Goal: Task Accomplishment & Management: Use online tool/utility

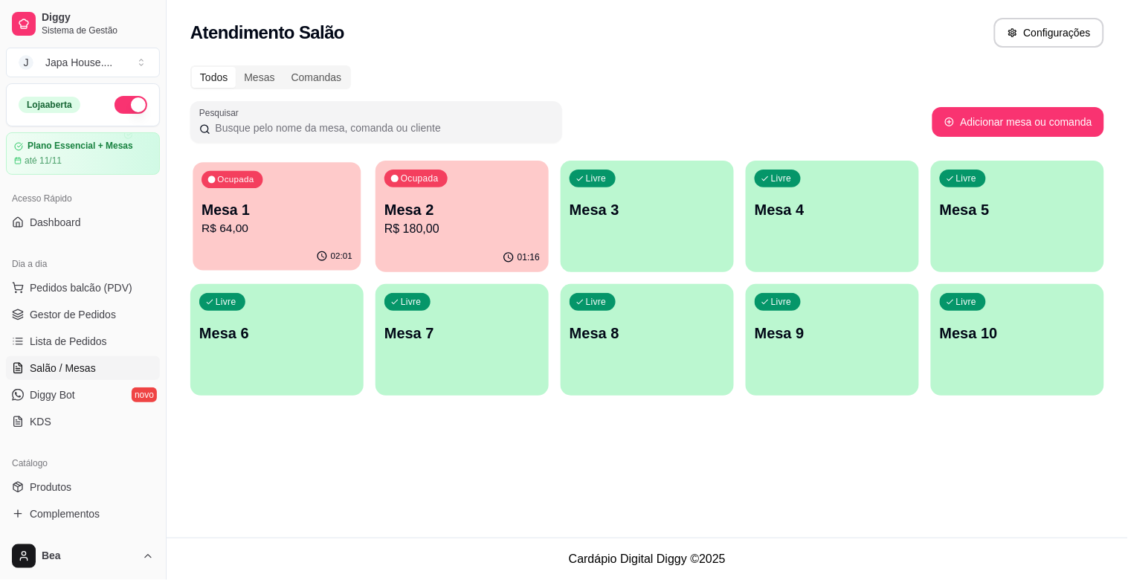
click at [269, 231] on p "R$ 64,00" at bounding box center [276, 228] width 151 height 17
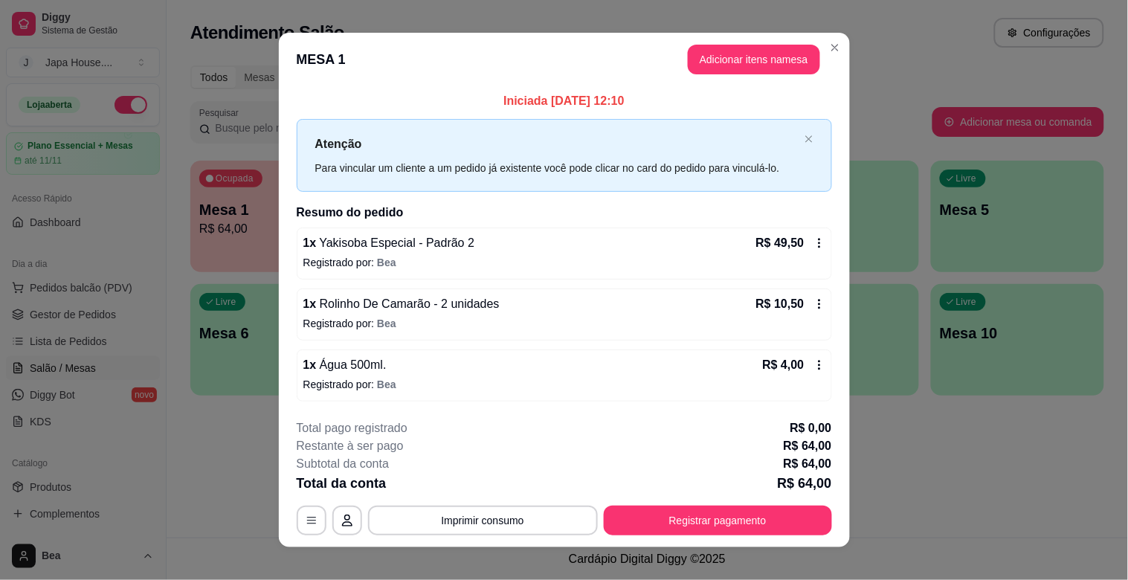
click at [620, 444] on div "Restante à ser pago R$ 64,00" at bounding box center [564, 446] width 535 height 18
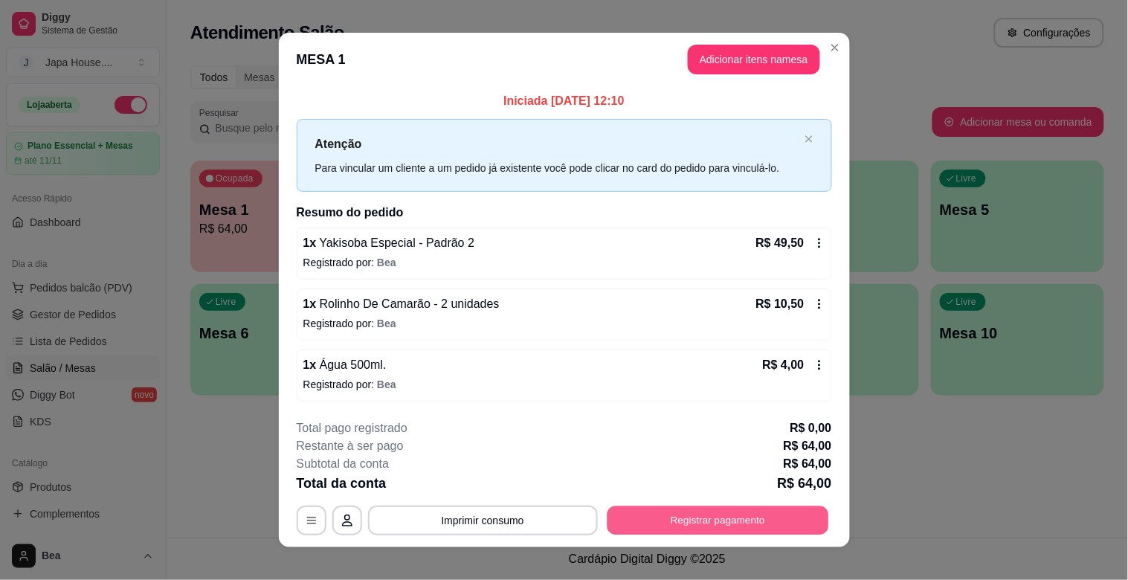
click at [659, 526] on button "Registrar pagamento" at bounding box center [718, 519] width 222 height 29
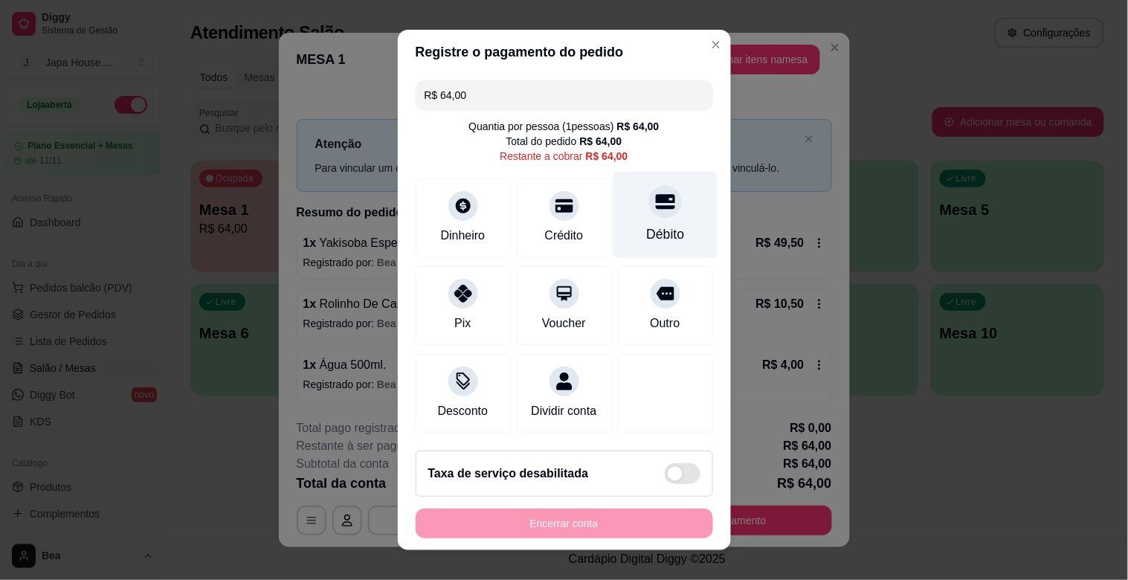
click at [613, 210] on div "Débito" at bounding box center [665, 215] width 105 height 87
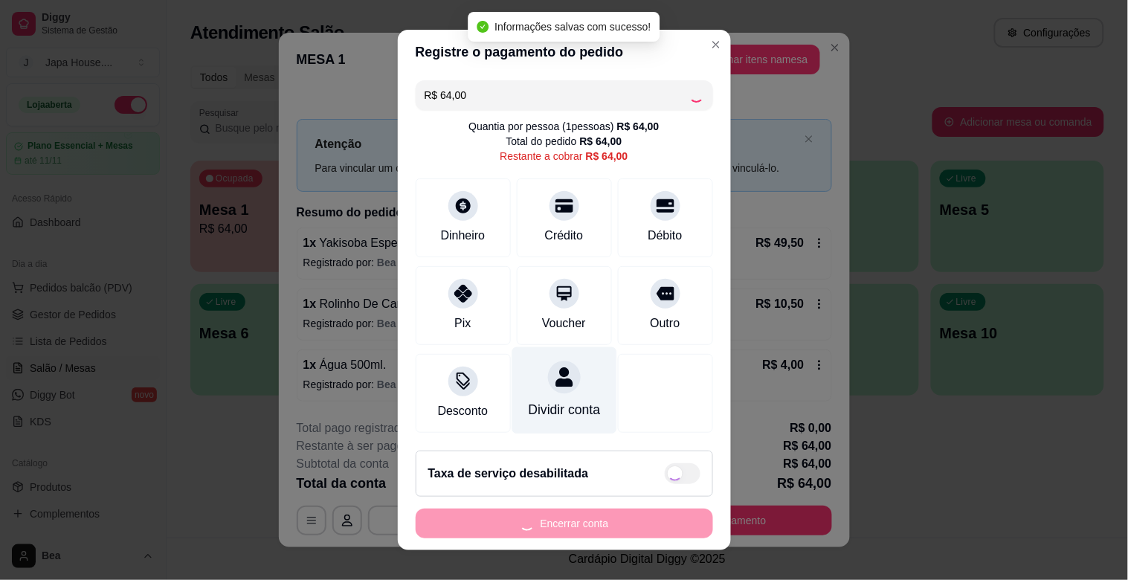
type input "R$ 0,00"
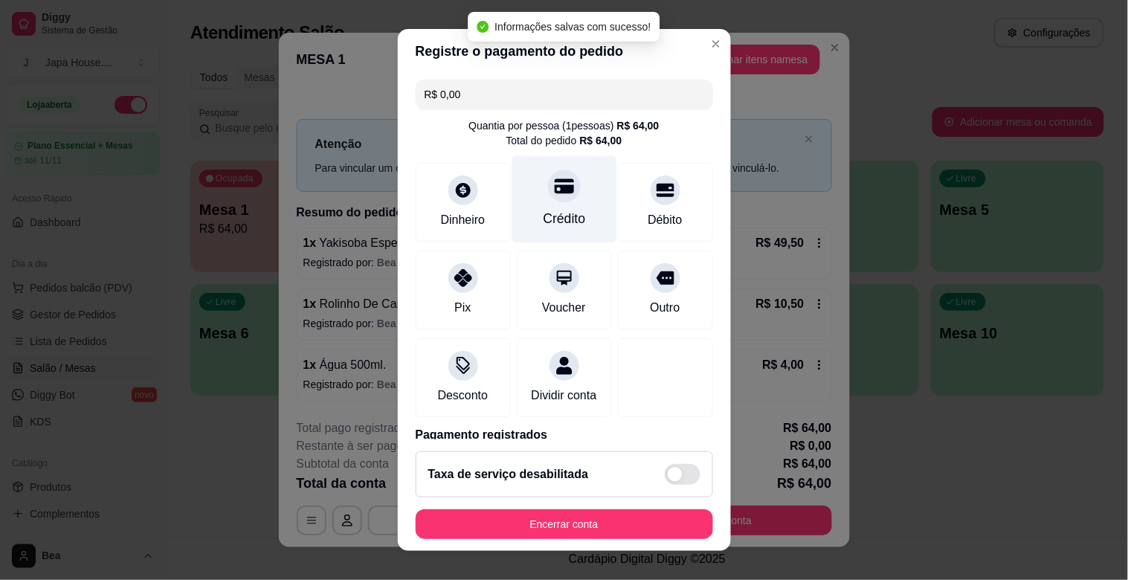
click at [541, 203] on div "Crédito" at bounding box center [563, 199] width 105 height 87
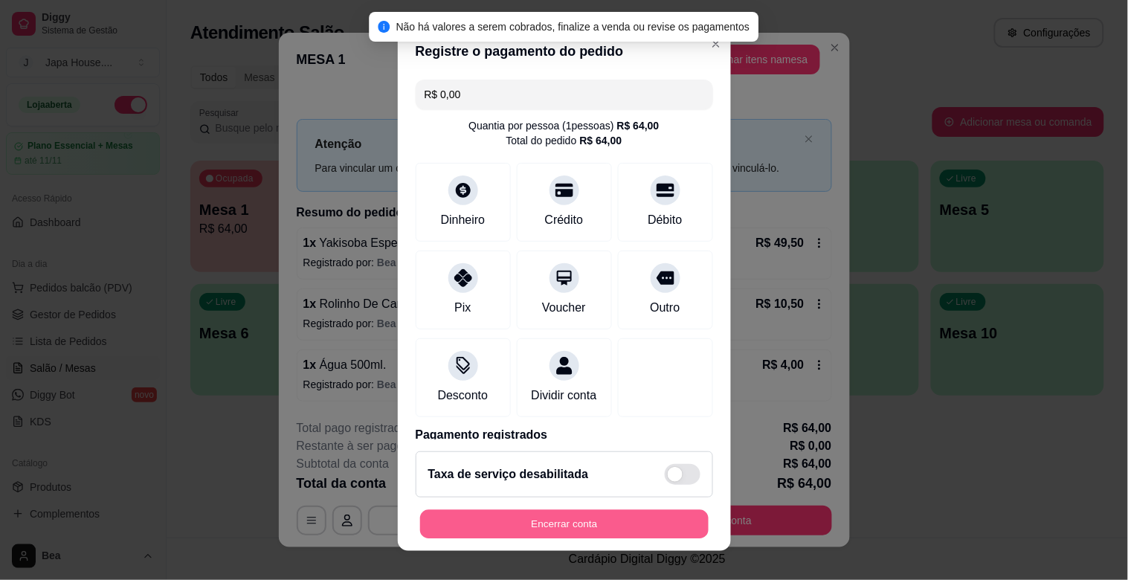
click at [546, 526] on button "Encerrar conta" at bounding box center [564, 524] width 288 height 29
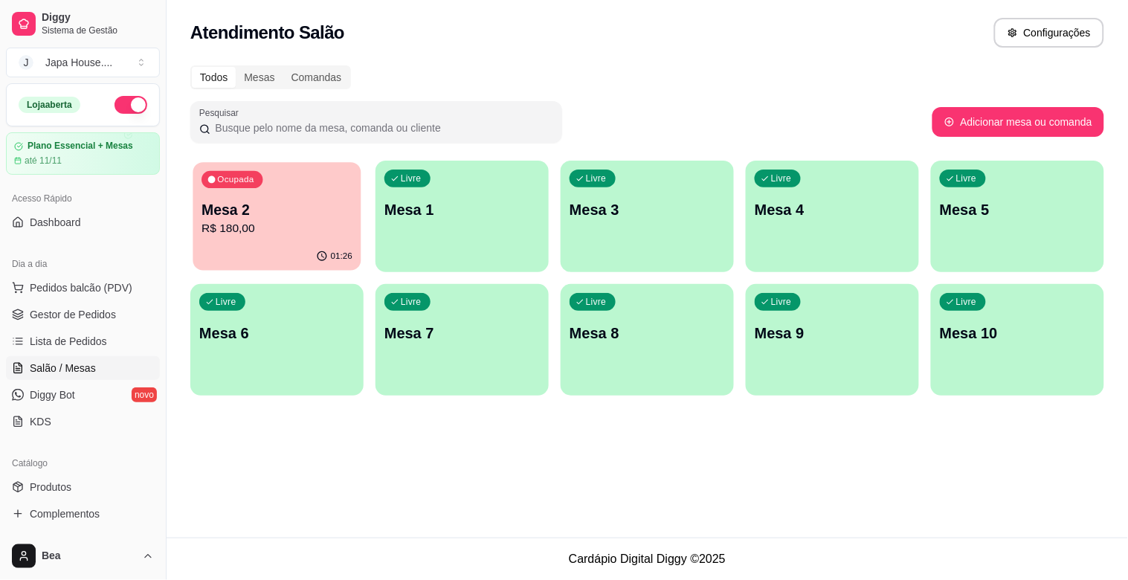
click at [257, 209] on p "Mesa 2" at bounding box center [276, 210] width 151 height 20
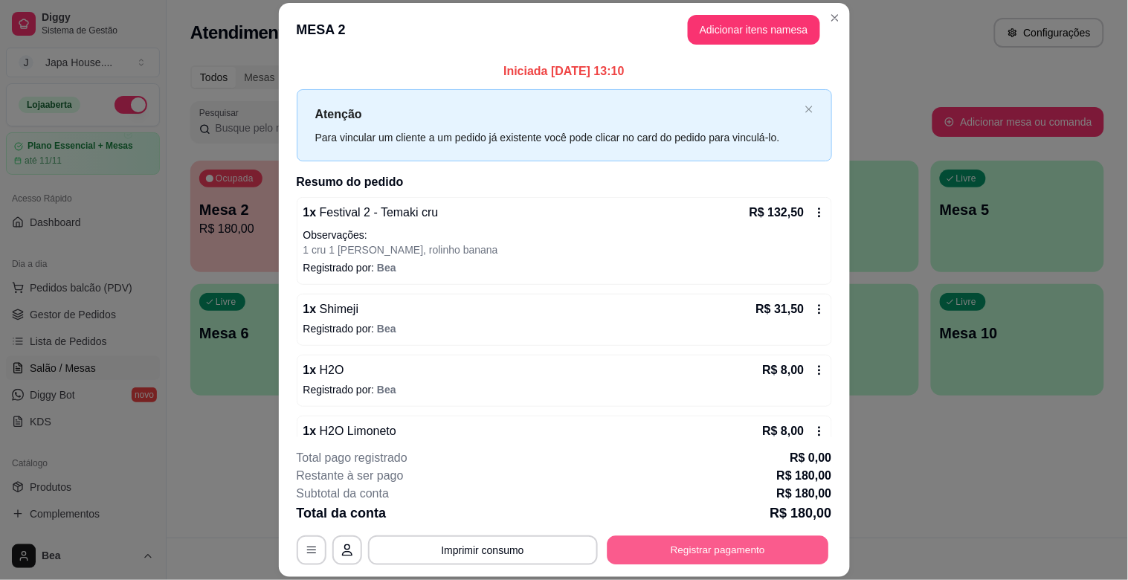
click at [688, 541] on button "Registrar pagamento" at bounding box center [718, 550] width 222 height 29
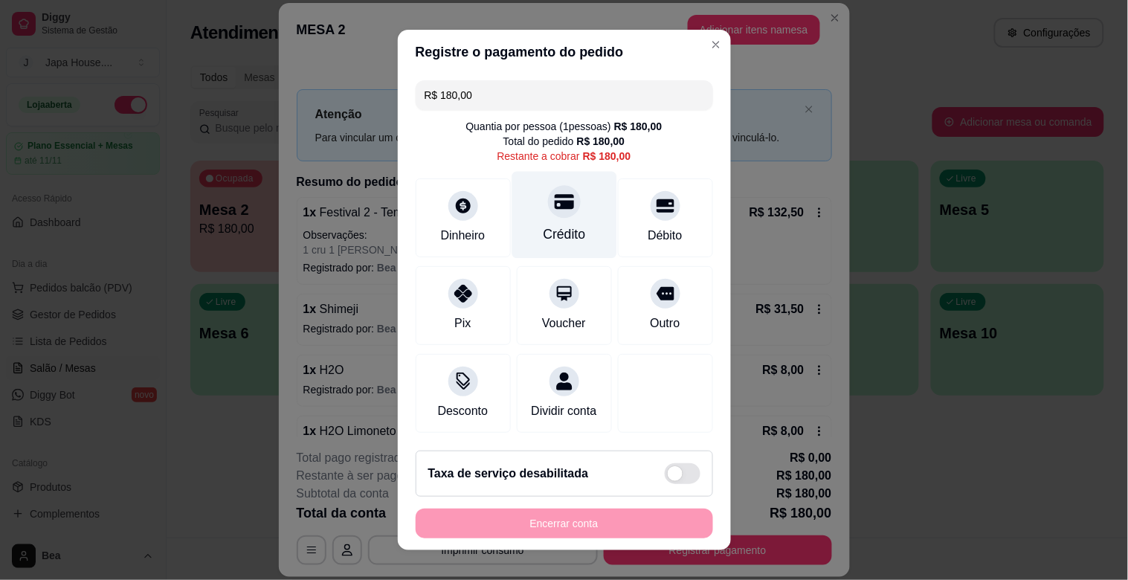
click at [573, 235] on div "Crédito" at bounding box center [563, 215] width 105 height 87
type input "R$ 0,00"
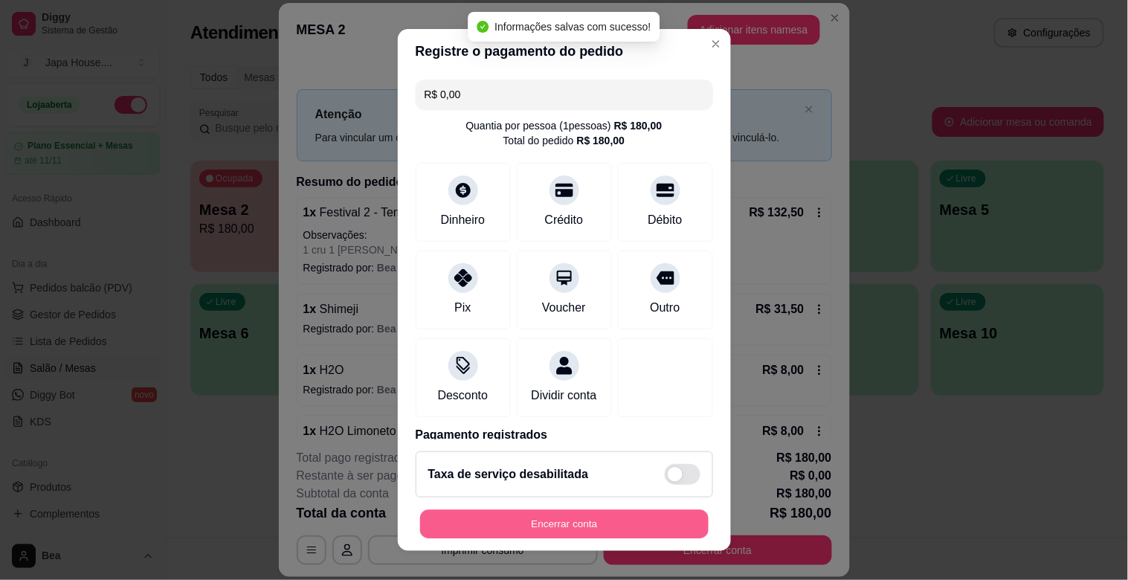
click at [586, 529] on button "Encerrar conta" at bounding box center [564, 524] width 288 height 29
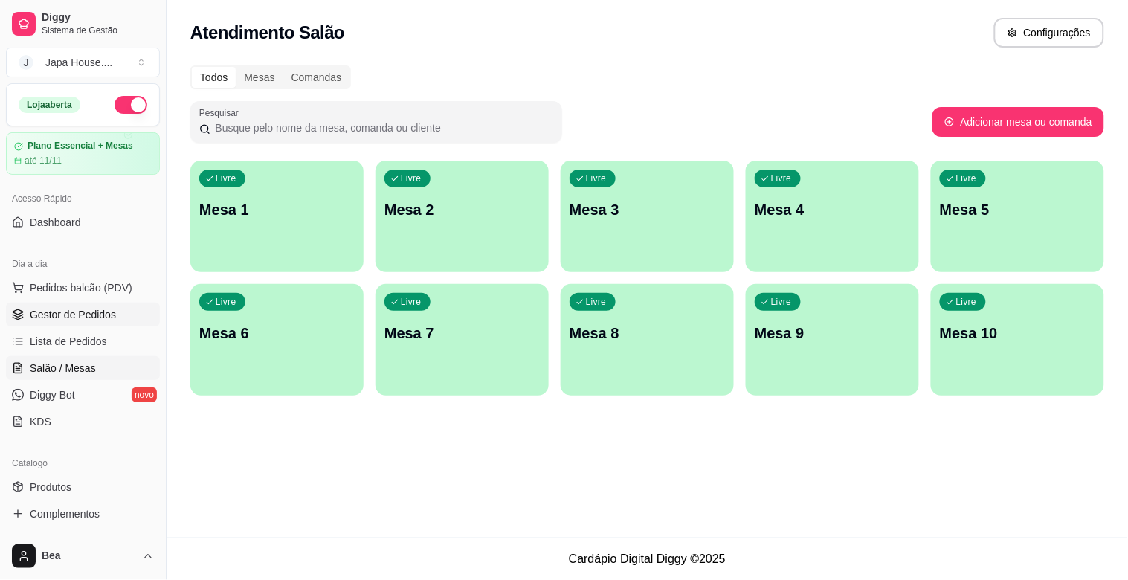
click at [94, 307] on span "Gestor de Pedidos" at bounding box center [73, 314] width 86 height 15
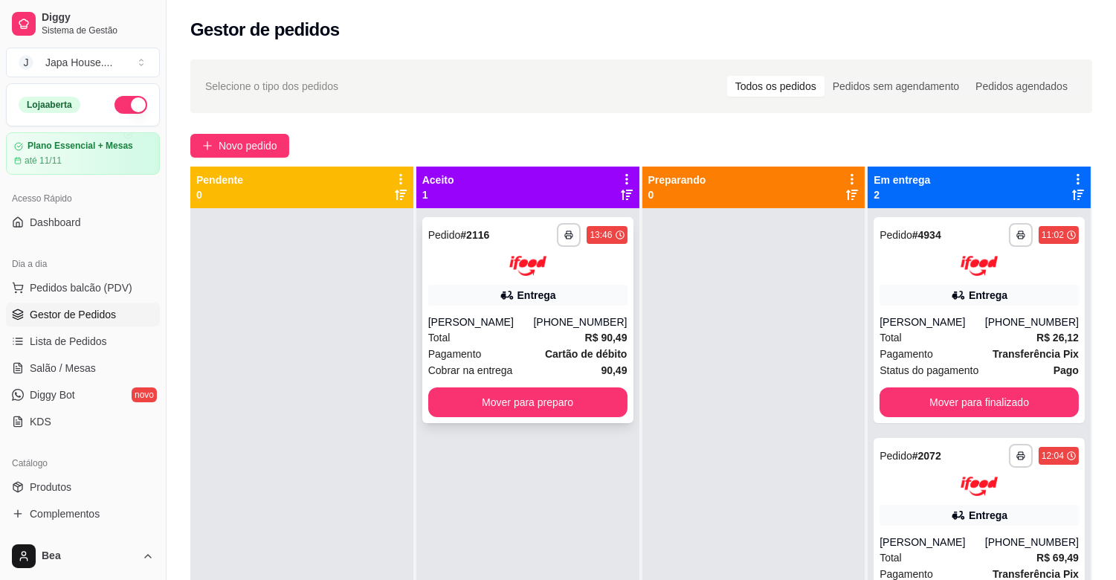
click at [518, 320] on div "[PERSON_NAME]" at bounding box center [481, 321] width 106 height 15
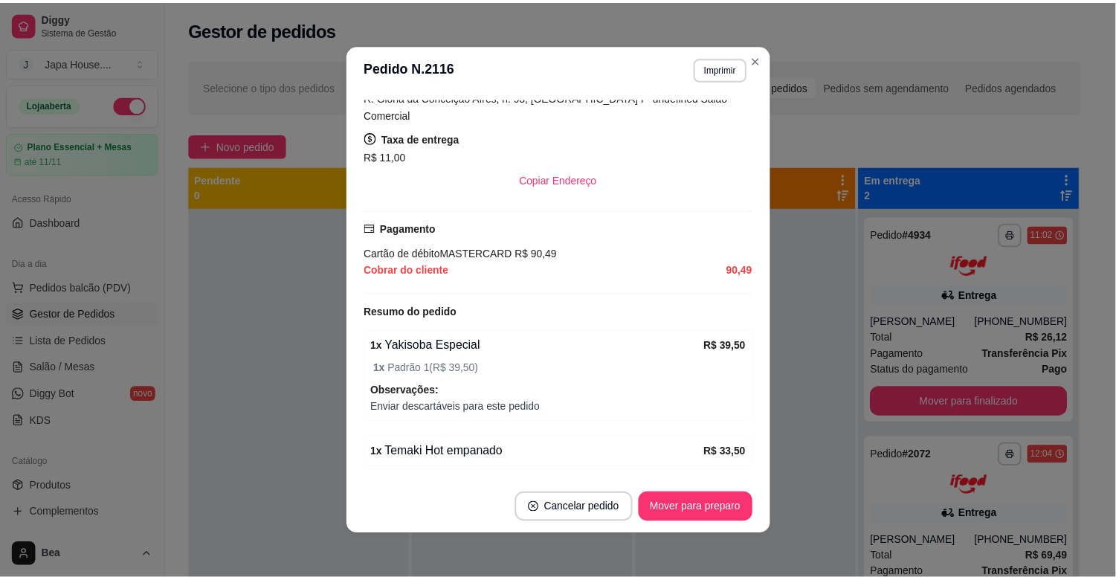
scroll to position [479, 0]
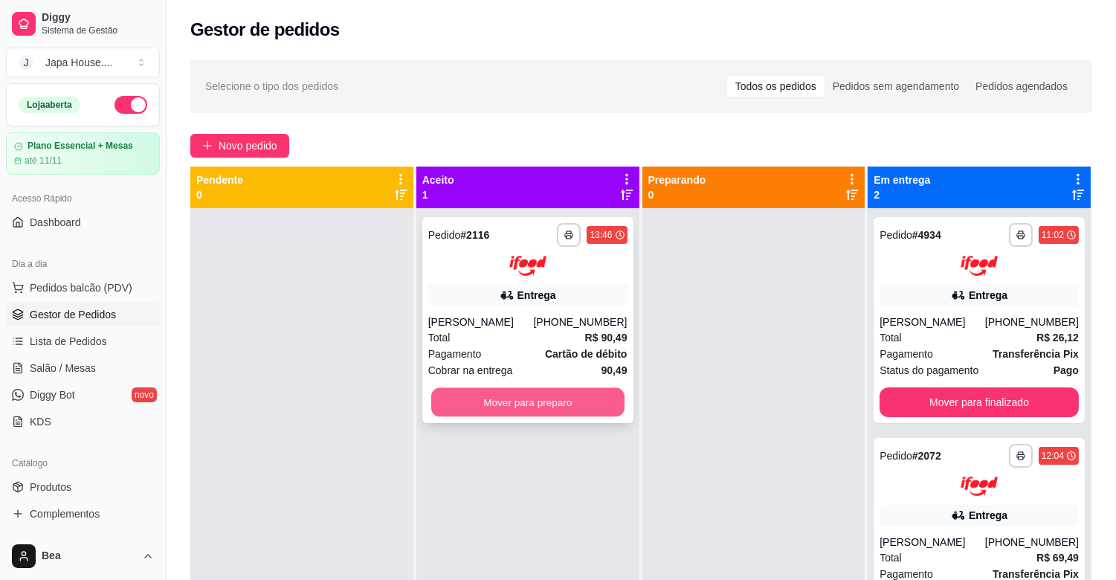
click at [514, 412] on button "Mover para preparo" at bounding box center [527, 401] width 193 height 29
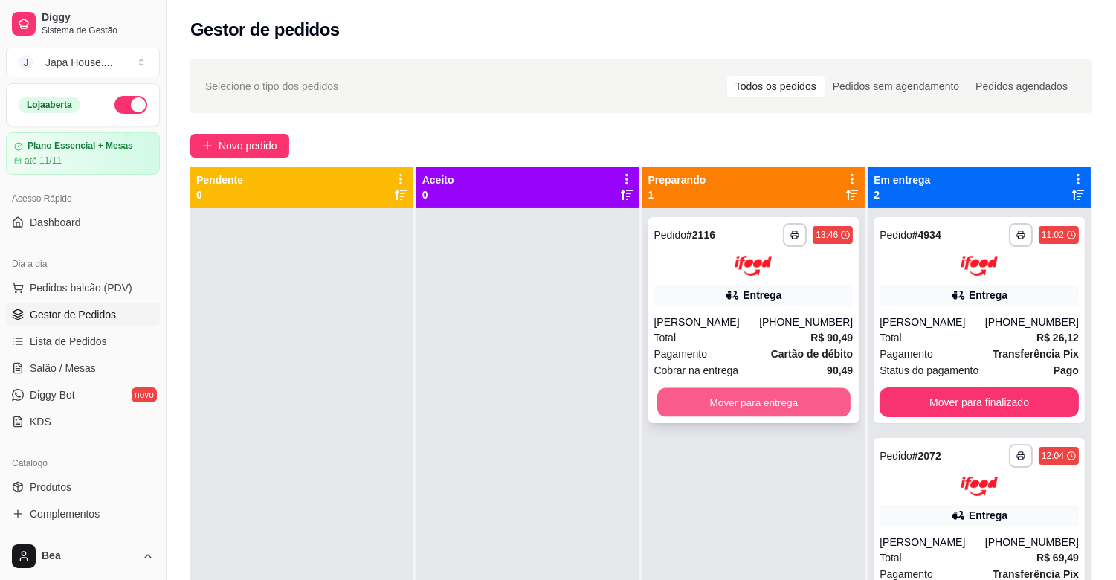
click at [717, 398] on button "Mover para entrega" at bounding box center [753, 401] width 193 height 29
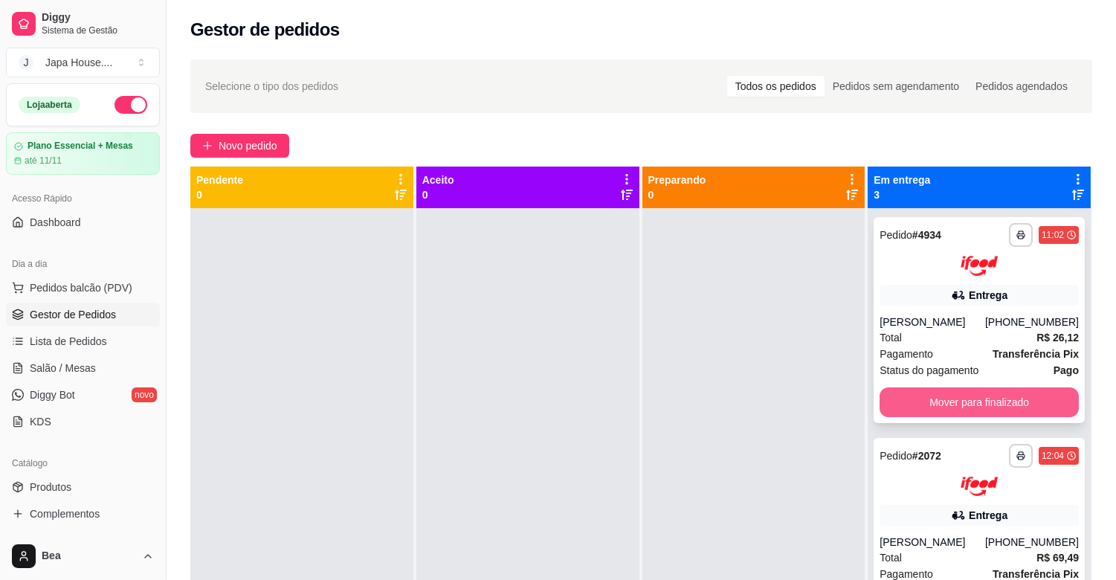
click at [940, 395] on button "Mover para finalizado" at bounding box center [978, 402] width 199 height 30
click at [940, 395] on button "Mover para finalizado" at bounding box center [978, 401] width 193 height 29
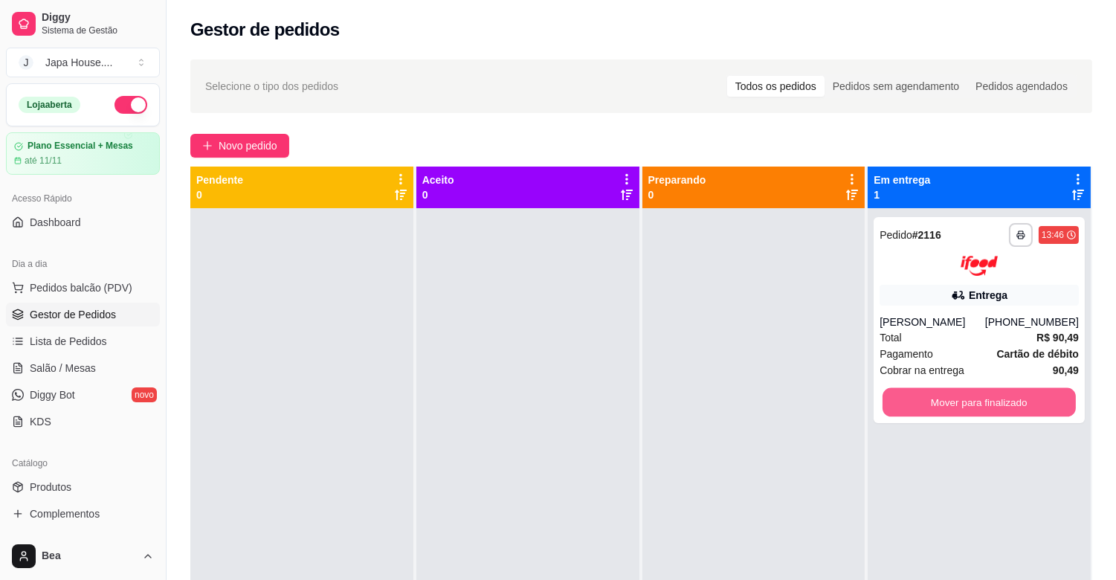
click at [940, 395] on button "Mover para finalizado" at bounding box center [978, 401] width 193 height 29
